Goal: Check status: Check status

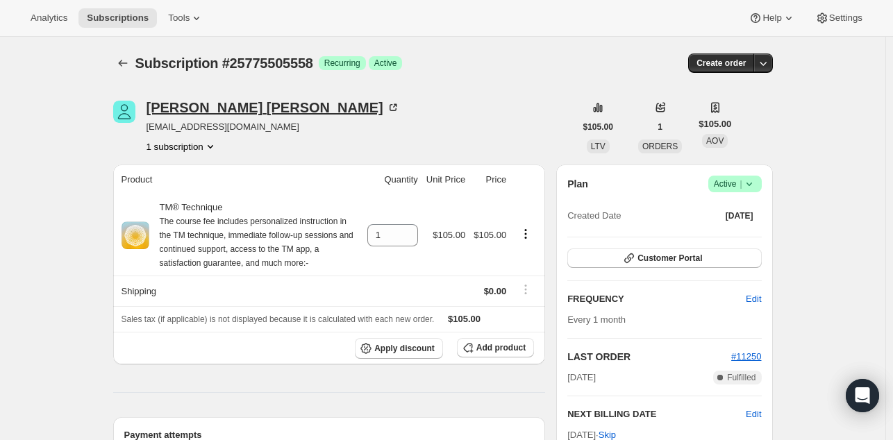
click at [208, 102] on div "Harshit Kapoor" at bounding box center [273, 108] width 253 height 14
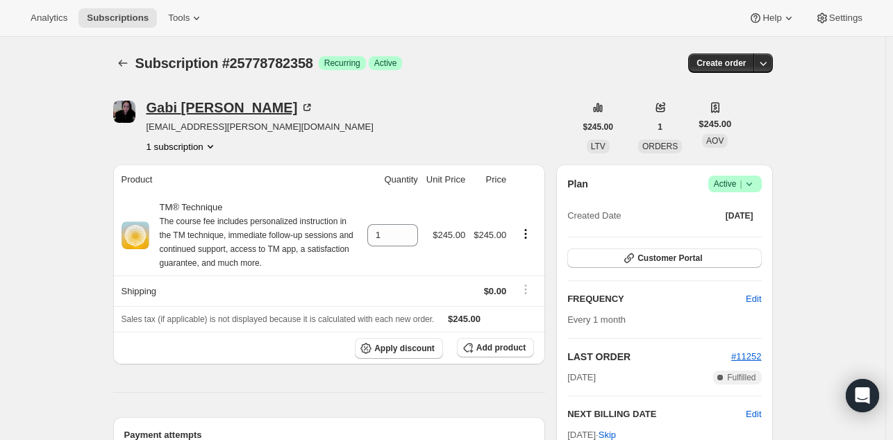
click at [187, 109] on div "[PERSON_NAME]" at bounding box center [231, 108] width 168 height 14
